Goal: Use online tool/utility

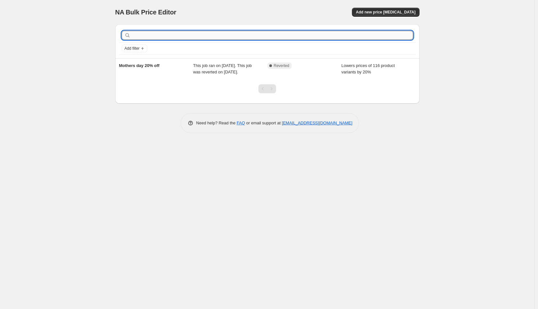
click at [169, 32] on input "text" at bounding box center [272, 35] width 281 height 9
type input "volcanic"
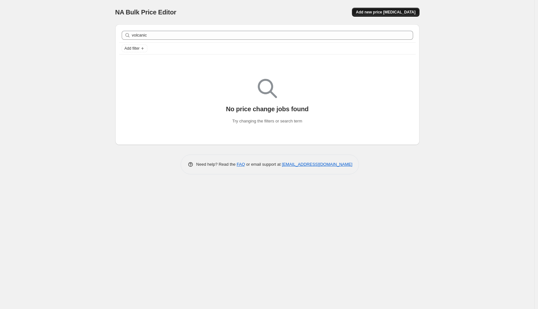
click at [411, 8] on button "Add new price change job" at bounding box center [385, 12] width 67 height 9
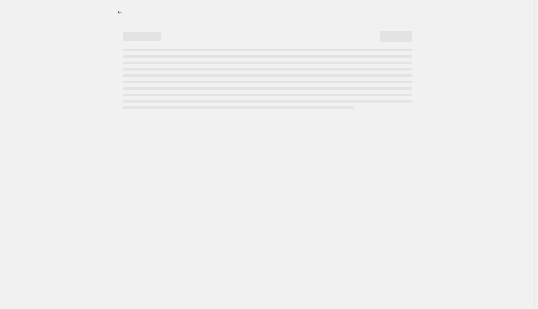
select select "percentage"
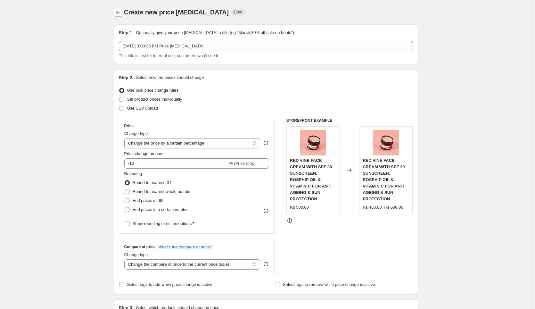
click at [121, 10] on icon "Price change jobs" at bounding box center [118, 12] width 6 height 6
